Goal: Task Accomplishment & Management: Manage account settings

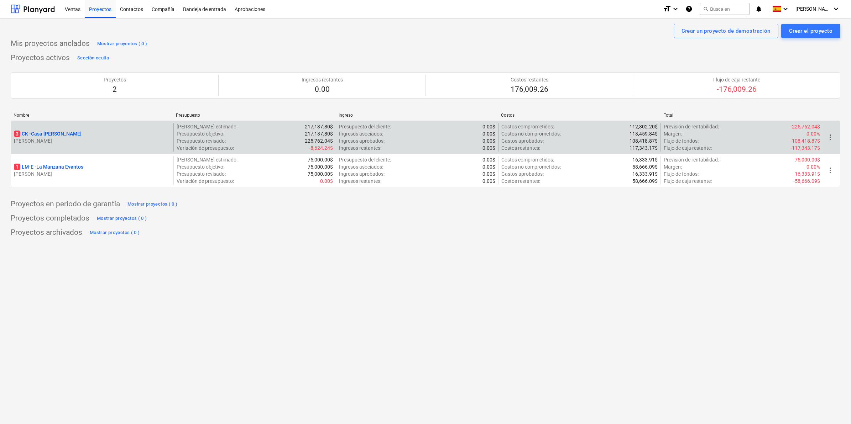
click at [47, 139] on p "[PERSON_NAME]" at bounding box center [92, 140] width 157 height 7
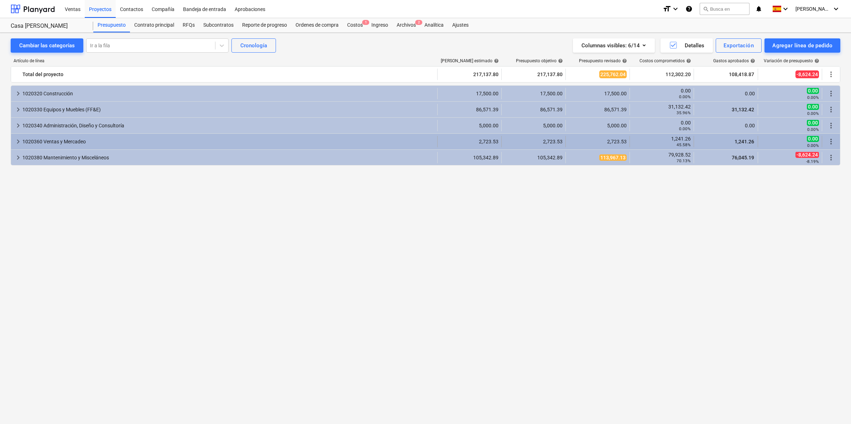
click at [70, 145] on div "1020360 Ventas y Mercadeo" at bounding box center [228, 141] width 412 height 11
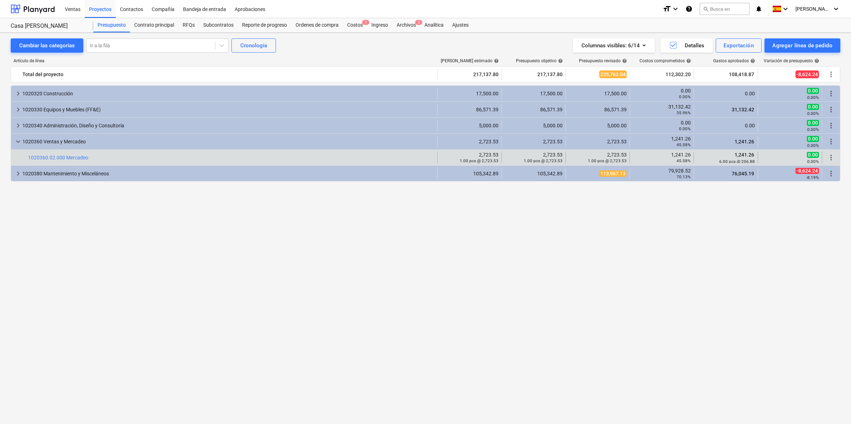
click at [830, 157] on span "more_vert" at bounding box center [831, 157] width 9 height 9
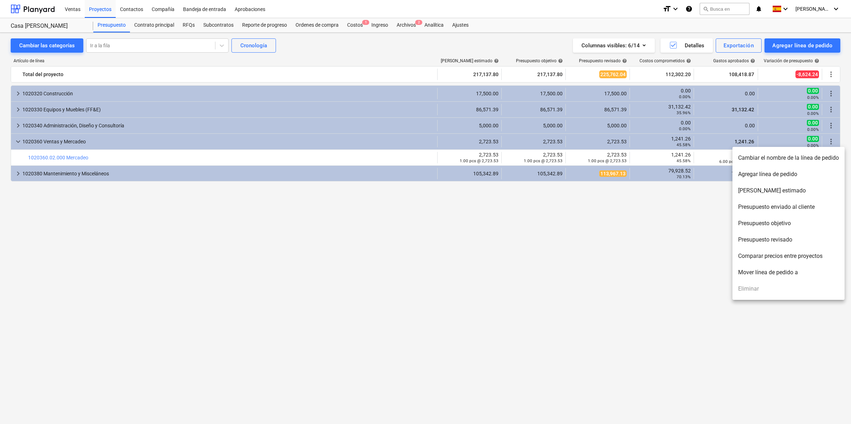
click at [768, 172] on li "Agregar línea de pedido" at bounding box center [788, 174] width 112 height 16
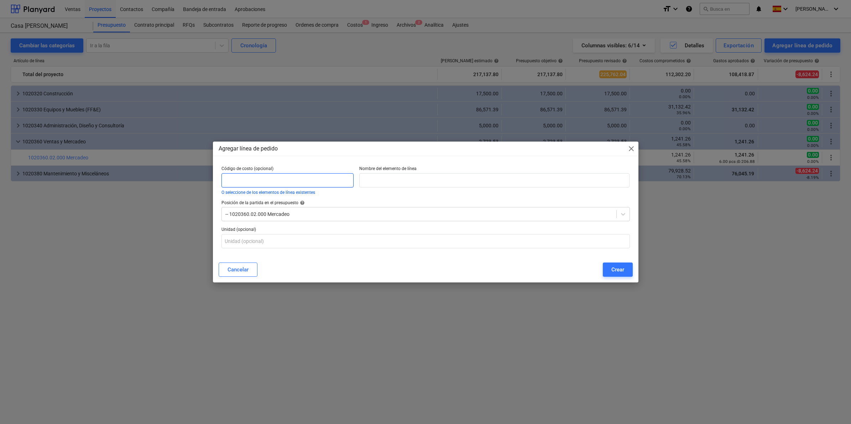
click at [291, 179] on input "text" at bounding box center [287, 180] width 132 height 14
type input "1020360.03.000"
click at [417, 182] on input "text" at bounding box center [494, 180] width 270 height 14
type input "Comisiones por ventas"
click at [388, 209] on div "-- 1020360.02.000 Mercadeo" at bounding box center [419, 214] width 394 height 10
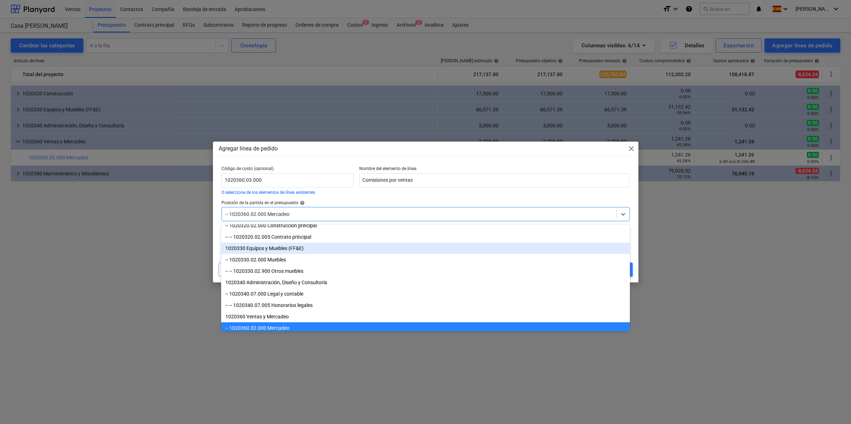
scroll to position [110, 0]
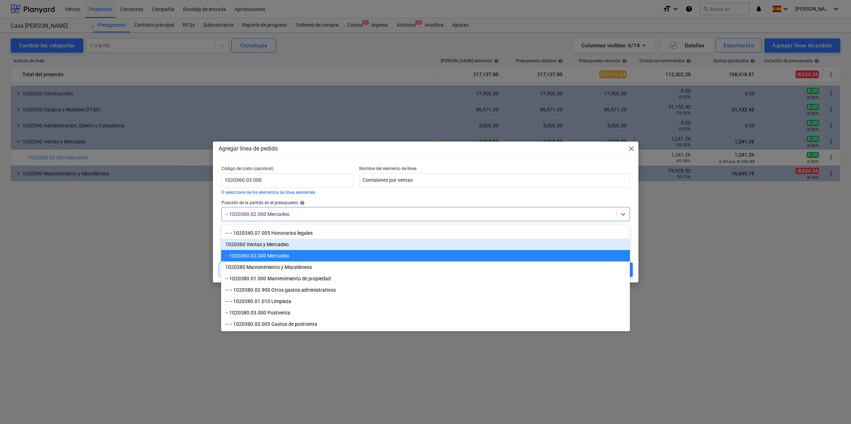
click at [256, 241] on div "1020360 Ventas y Mercadeo" at bounding box center [425, 244] width 408 height 11
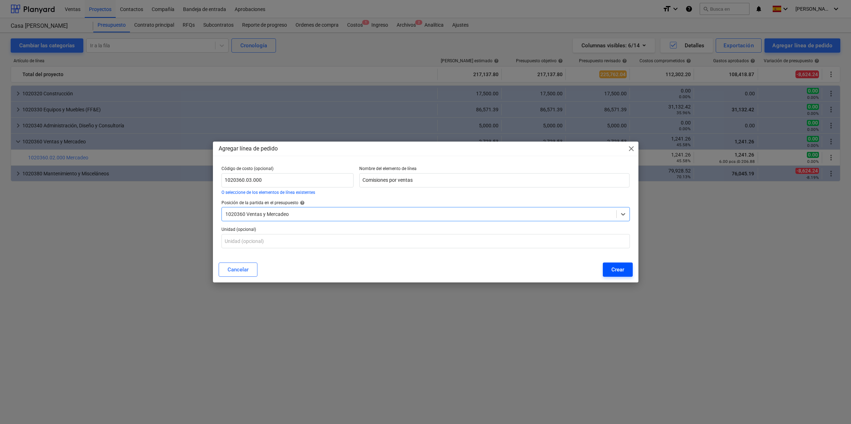
click at [618, 268] on div "Crear" at bounding box center [617, 269] width 13 height 9
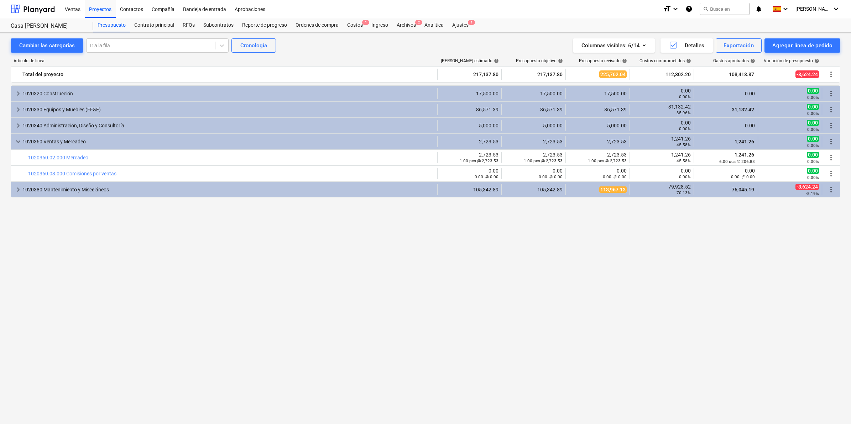
click at [571, 271] on div "keyboard_arrow_right 1020320 Construcción 17,500.00 17,500.00 17,500.00 0.00 0.…" at bounding box center [426, 241] width 830 height 312
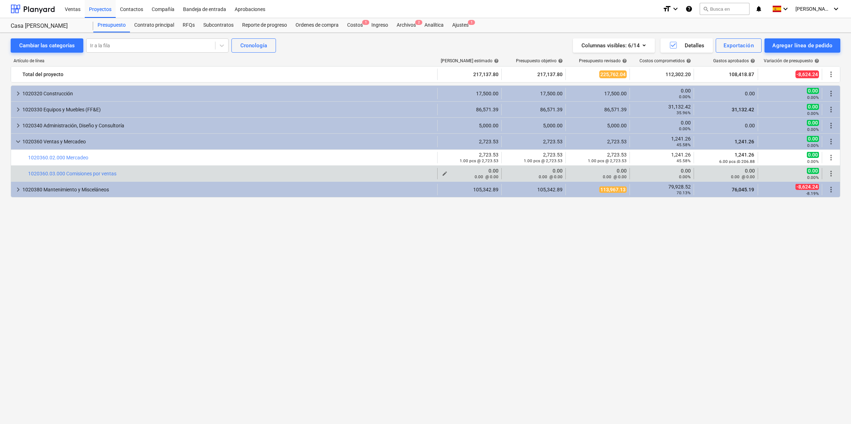
click at [492, 176] on small "0.00 @ 0.00" at bounding box center [487, 176] width 24 height 5
click at [446, 176] on div "0.00 @ 0.00" at bounding box center [469, 177] width 58 height 6
click at [442, 173] on span "edit" at bounding box center [445, 174] width 6 height 6
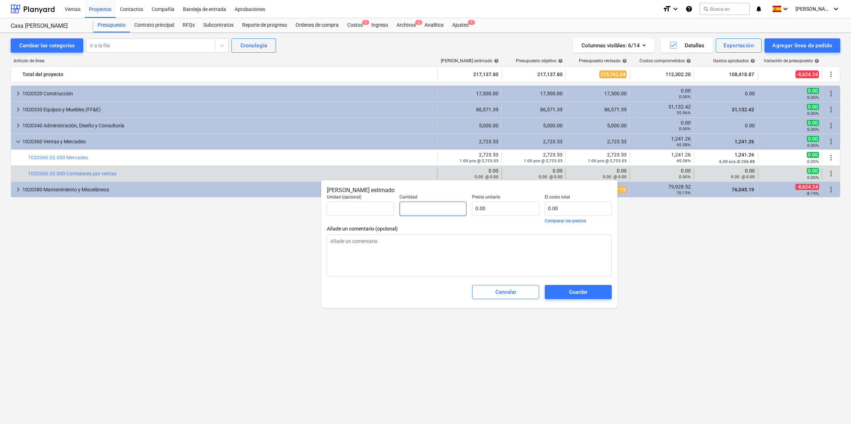
click at [428, 211] on input "text" at bounding box center [432, 209] width 67 height 14
type input "1"
type textarea "x"
type input "1.00"
type textarea "x"
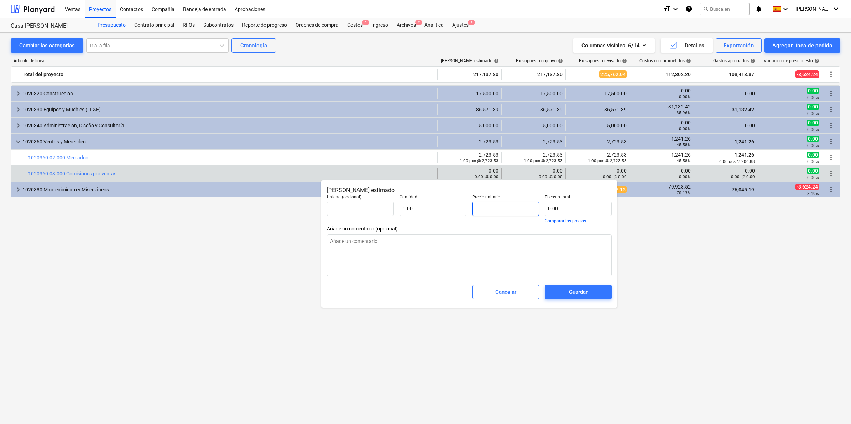
click at [489, 205] on input "text" at bounding box center [505, 209] width 67 height 14
type input "2"
type textarea "x"
type input "2.00"
type input "21"
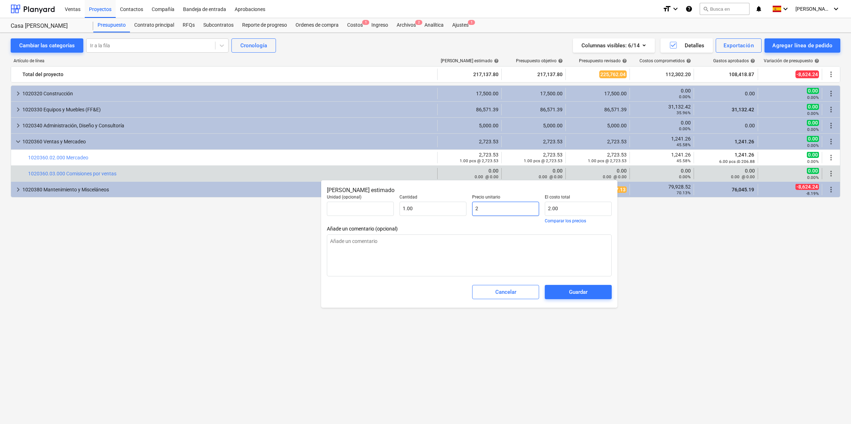
type textarea "x"
type input "21.00"
type input "215"
type textarea "x"
type input "215.00"
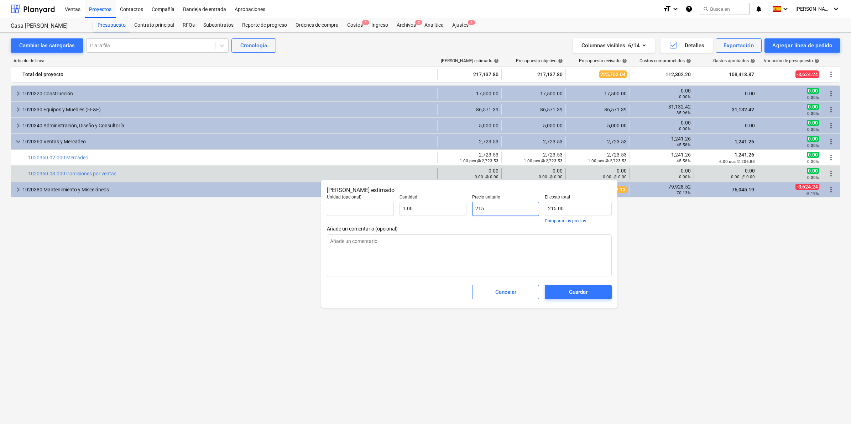
type input "2159"
type textarea "x"
type input "2,159.00"
type input "21591"
type textarea "x"
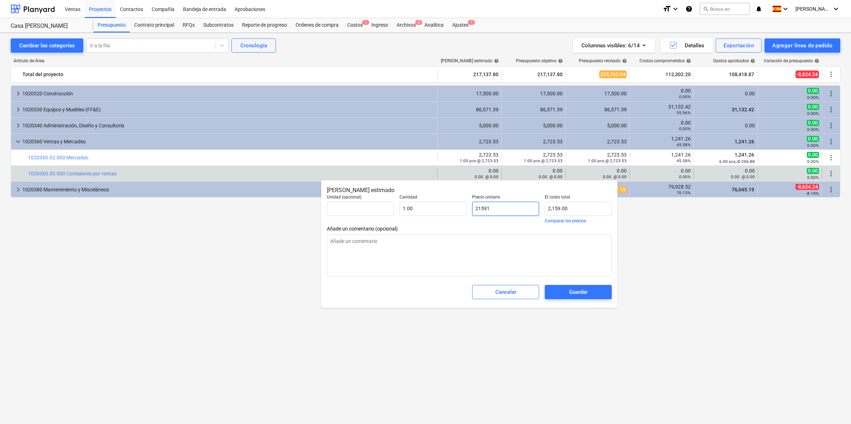
type input "21,591.00"
type input "215913"
type textarea "x"
type input "215,913.00"
type input "215913."
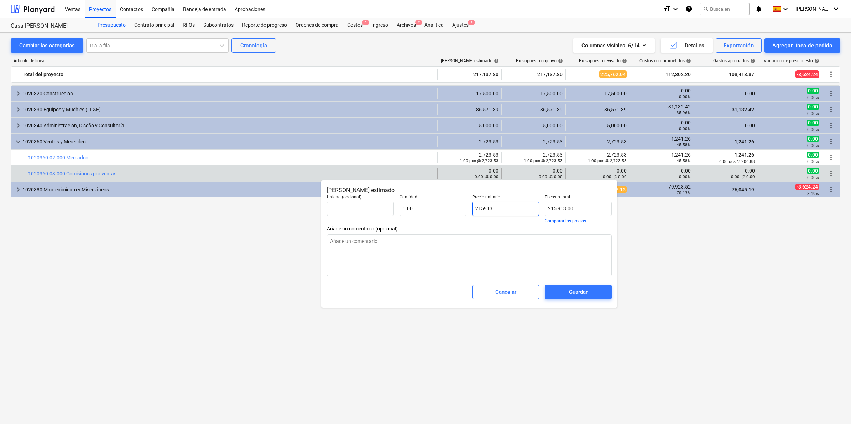
type textarea "x"
type input "215913.5"
type textarea "x"
type input "215,913.50"
type input "215913.50"
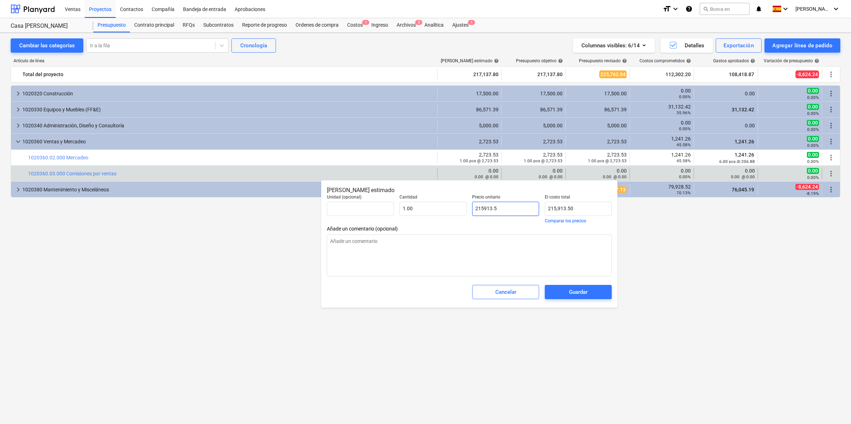
type textarea "x"
type input "215,913.50"
click at [505, 229] on span "Añade un comentario (opcional)" at bounding box center [469, 229] width 285 height 6
click at [572, 294] on div "Guardar" at bounding box center [578, 292] width 19 height 9
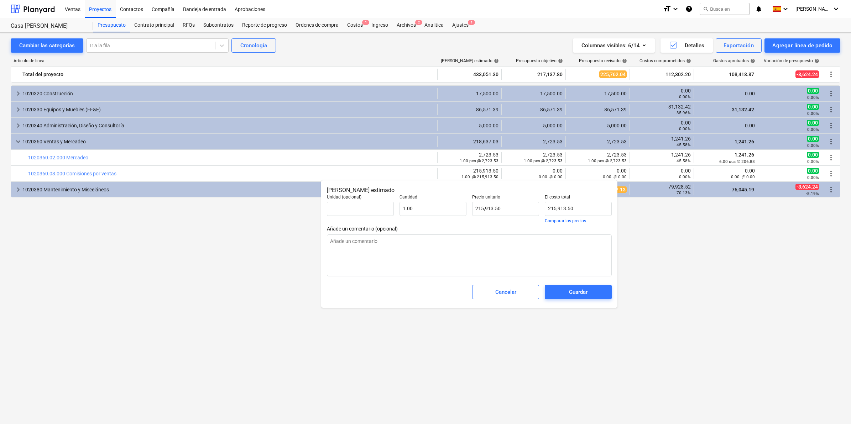
type textarea "x"
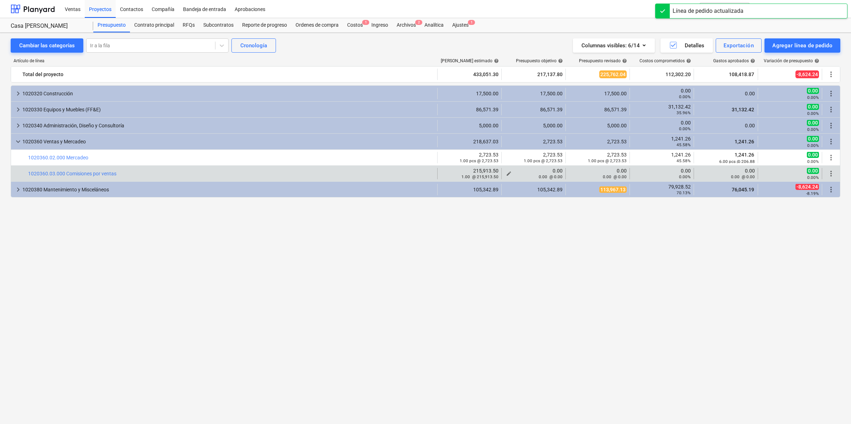
click at [509, 174] on div "0.00 @ 0.00" at bounding box center [533, 177] width 58 height 6
click at [508, 173] on span "edit" at bounding box center [509, 174] width 6 height 6
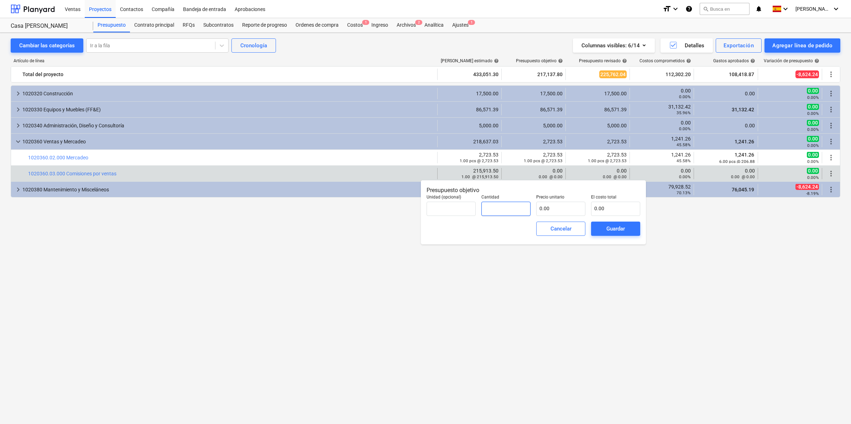
click at [505, 209] on input "text" at bounding box center [505, 209] width 49 height 14
type input "0.00"
click at [570, 213] on input "text" at bounding box center [560, 209] width 49 height 14
type input "pcs"
type input "2"
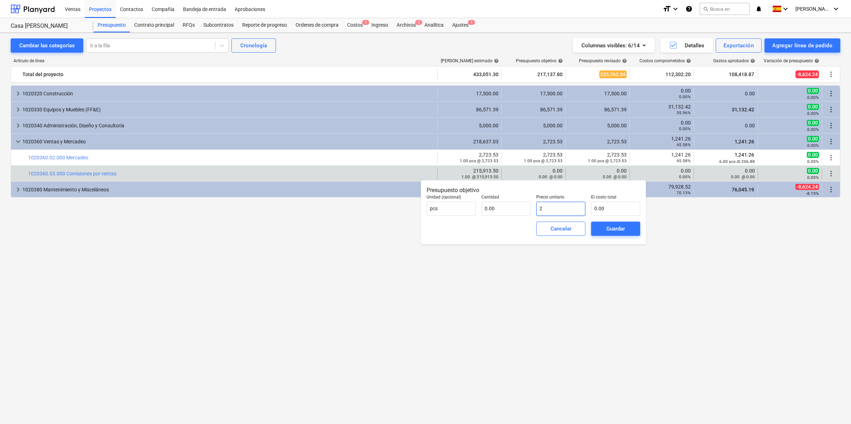
type input "1.00"
type input "2.00"
type input "21"
type input "21.00"
type input "215"
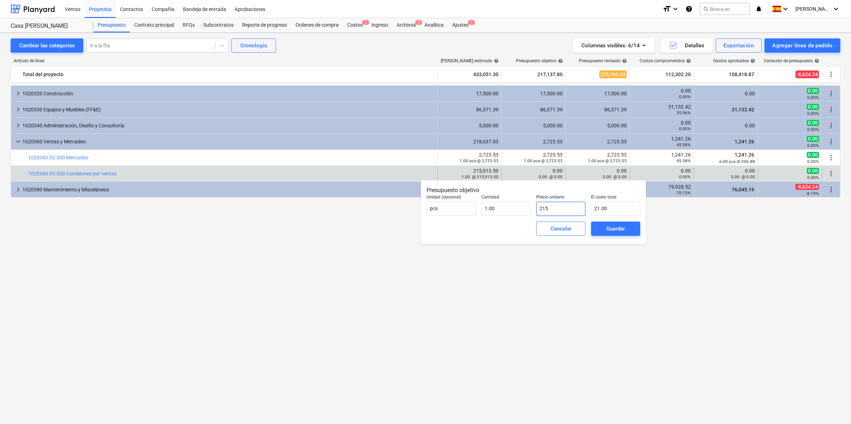
type input "215.00"
type input "2159"
type input "2,159.00"
type input "21591"
type input "21,591.00"
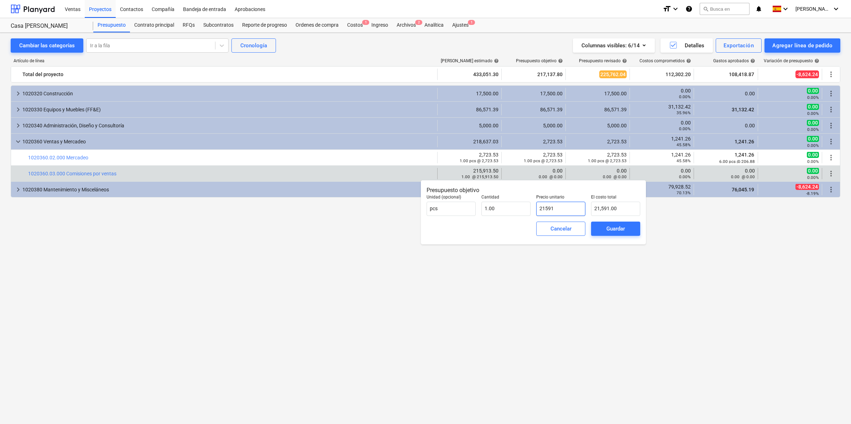
type input "215913"
type input "215,913.00"
type input "215913.5"
type input "215,913.50"
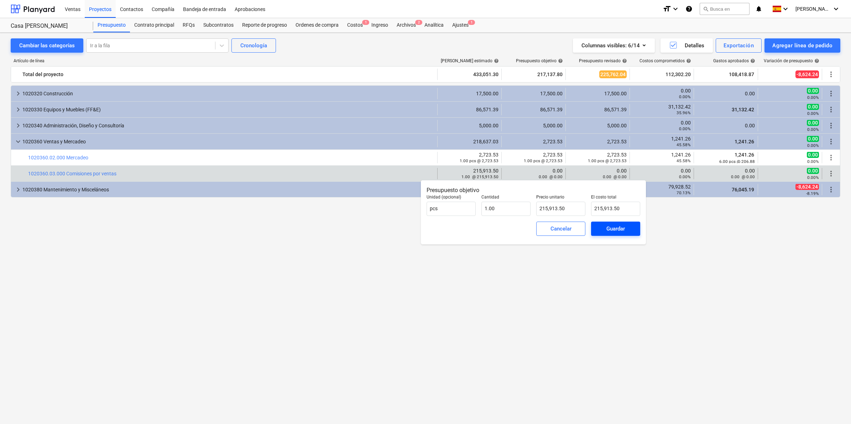
click at [616, 226] on div "Guardar" at bounding box center [615, 228] width 19 height 9
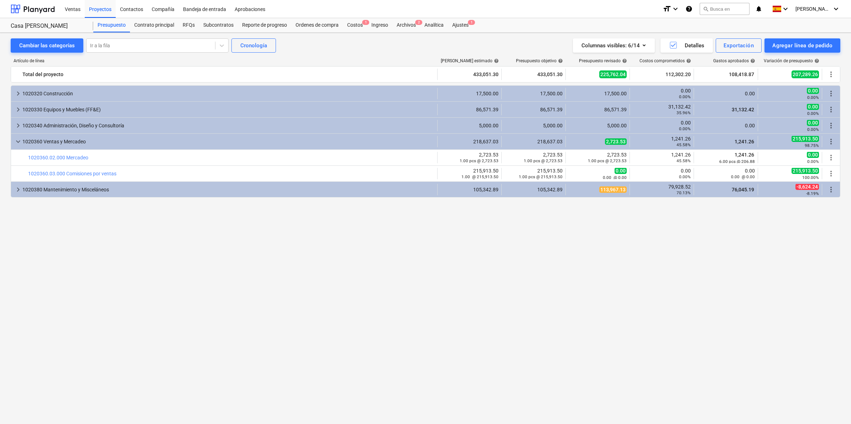
type input "1.00"
type input "215,913.50"
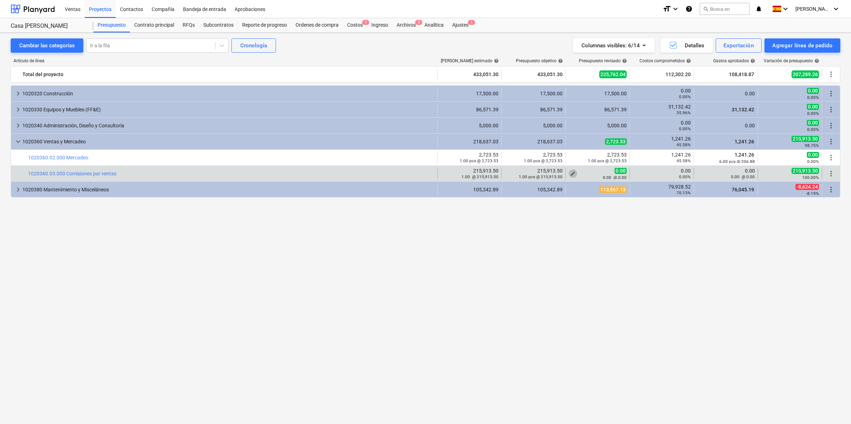
click at [574, 174] on span "edit" at bounding box center [573, 174] width 6 height 6
type textarea "x"
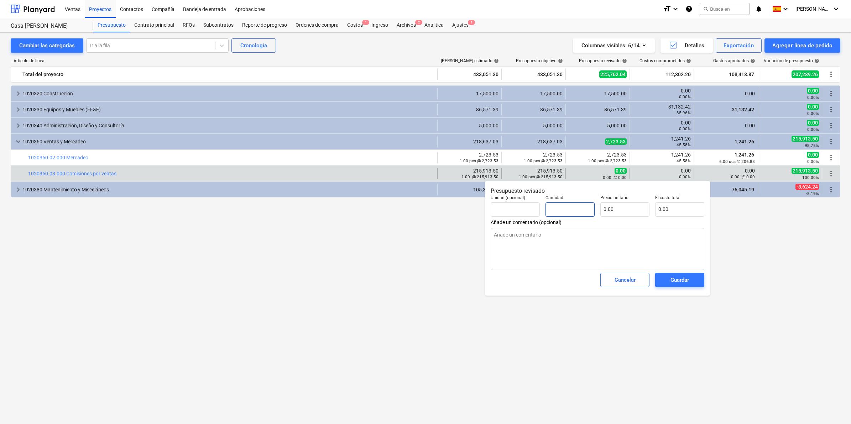
click at [572, 207] on input "text" at bounding box center [569, 210] width 49 height 14
type textarea "x"
type input "1"
type textarea "x"
type input "1.00"
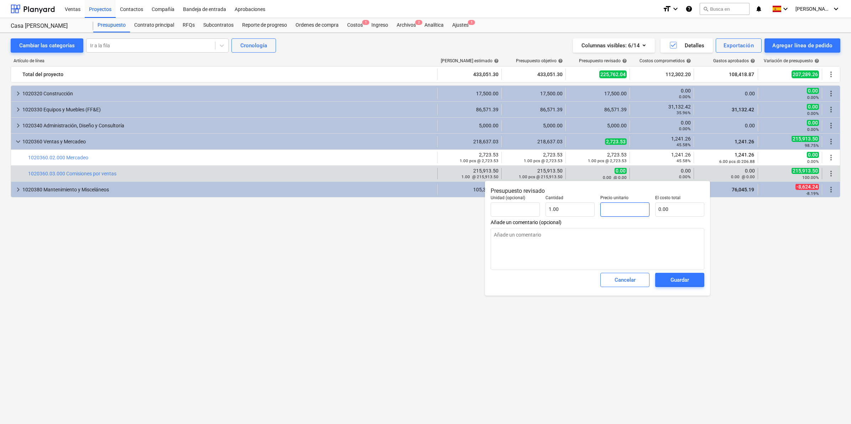
click at [621, 209] on input "text" at bounding box center [624, 210] width 49 height 14
type textarea "x"
type input "2"
type input "2.00"
type textarea "x"
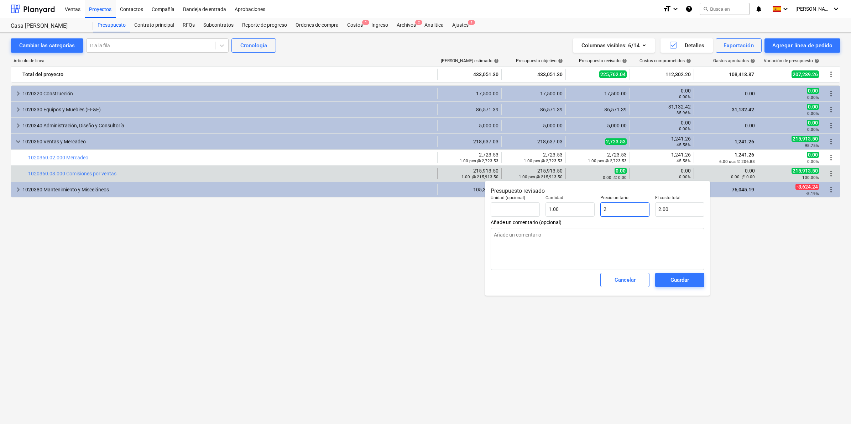
type input "21"
type input "21.00"
type textarea "x"
type input "215"
type input "215.00"
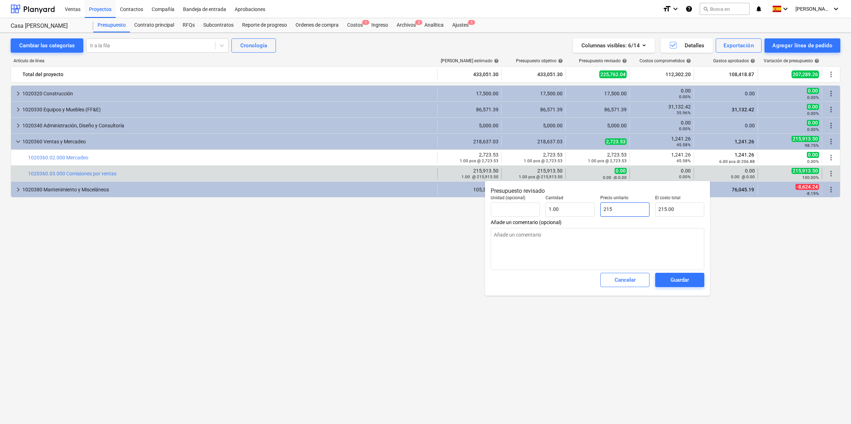
type textarea "x"
type input "2159"
type input "2,159.00"
type textarea "x"
type input "21591"
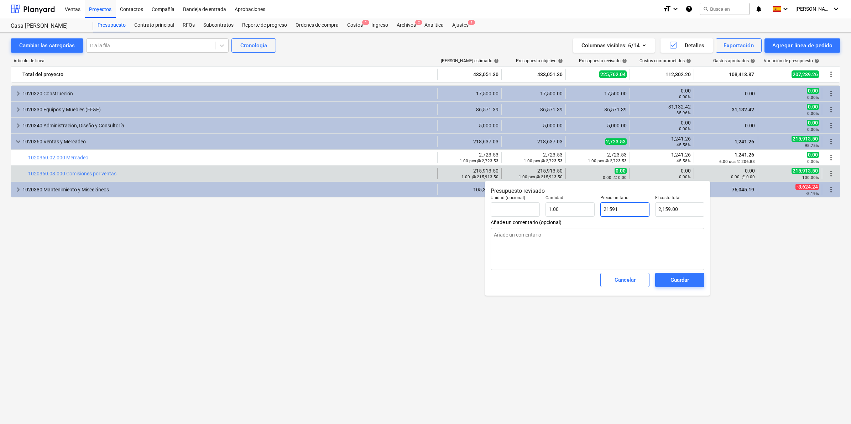
type input "21,591.00"
type textarea "x"
type input "215913"
type input "215,913.00"
type textarea "x"
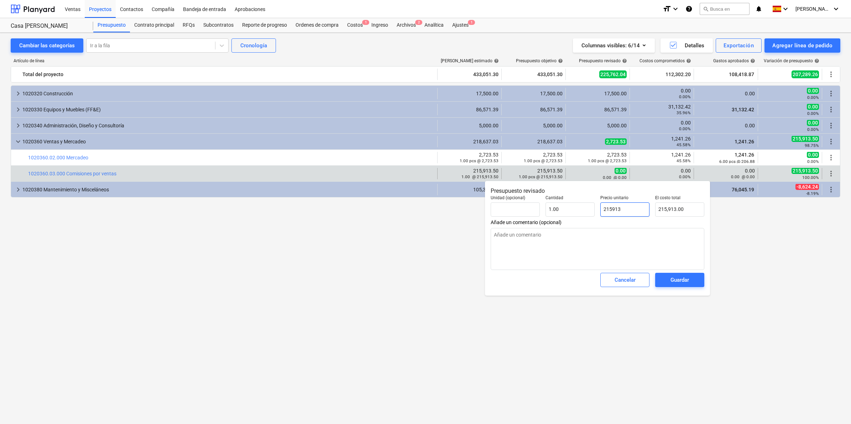
type input "215913."
type textarea "x"
type input "215913.5"
type input "215,913.50"
type textarea "x"
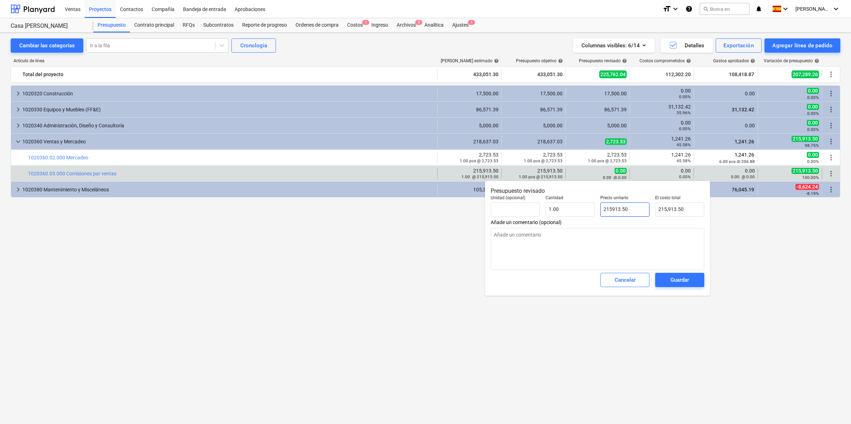
type input "215913.50"
type textarea "x"
type input "215,913.50"
click at [621, 221] on span "Añade un comentario (opcional)" at bounding box center [598, 223] width 214 height 6
click at [681, 283] on div "Guardar" at bounding box center [679, 280] width 19 height 9
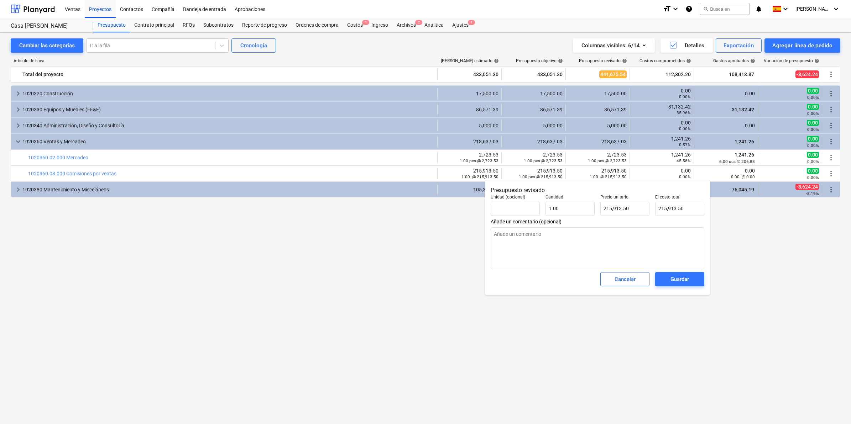
type textarea "x"
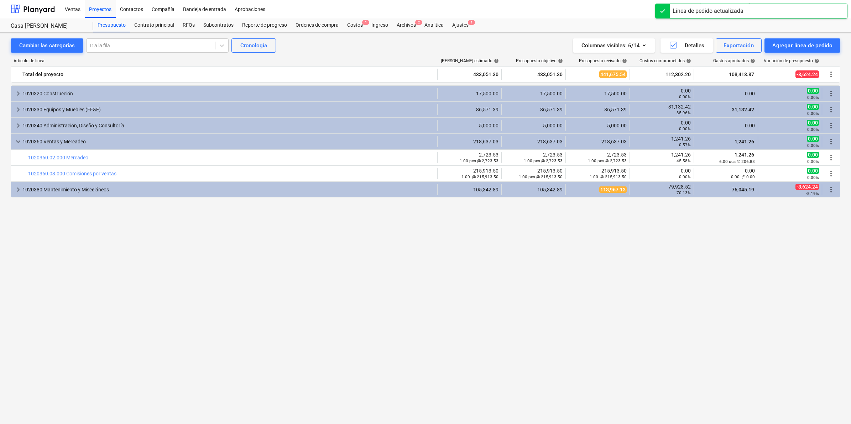
click at [659, 302] on div "keyboard_arrow_right 1020320 Construcción 17,500.00 17,500.00 17,500.00 0.00 0.…" at bounding box center [426, 241] width 830 height 312
click at [369, 248] on div "keyboard_arrow_right 1020320 Construcción 17,500.00 17,500.00 17,500.00 0.00 0.…" at bounding box center [426, 241] width 830 height 312
click at [643, 241] on div "keyboard_arrow_right 1020320 Construcción 17,500.00 17,500.00 17,500.00 0.00 0.…" at bounding box center [426, 241] width 830 height 312
